Goal: Find contact information: Find contact information

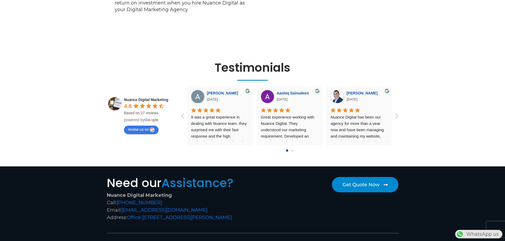
drag, startPoint x: 203, startPoint y: 203, endPoint x: 122, endPoint y: 204, distance: 81.3
click at [122, 204] on div "Nuance Digital Marketing Call: [PHONE_NUMBER] Email: [EMAIL_ADDRESS][DOMAIN_NAM…" at bounding box center [178, 207] width 143 height 30
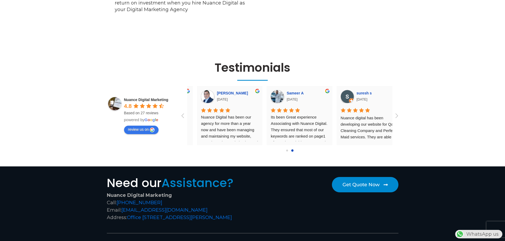
scroll to position [0, 140]
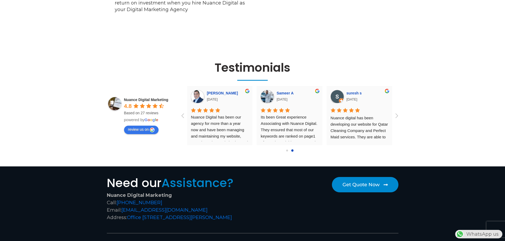
copy div "[EMAIL_ADDRESS][DOMAIN_NAME]"
